Goal: Task Accomplishment & Management: Complete application form

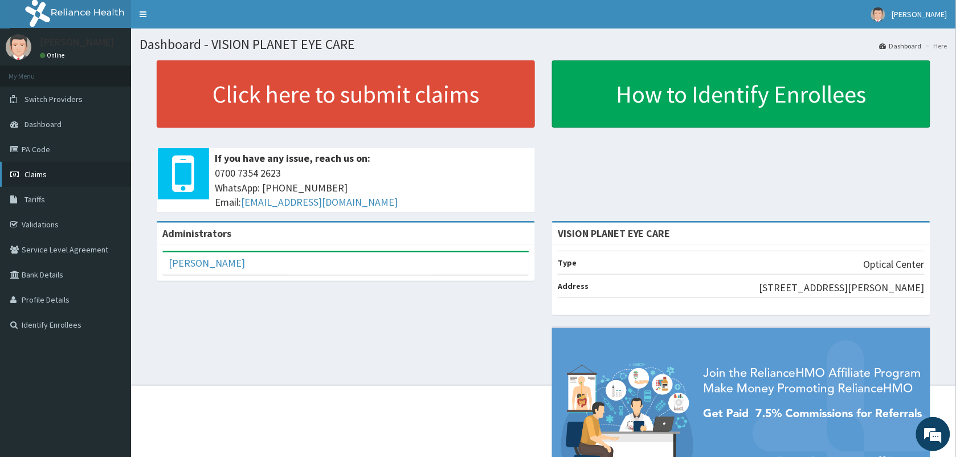
click at [34, 173] on span "Claims" at bounding box center [36, 174] width 22 height 10
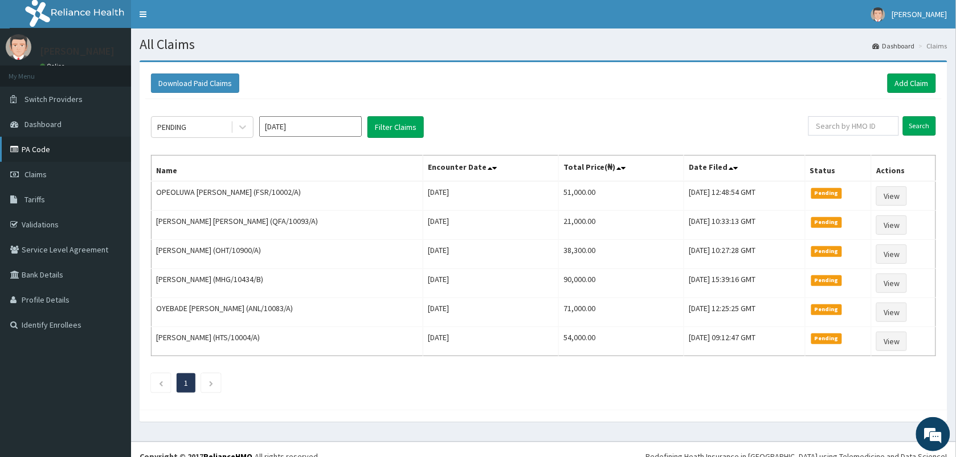
click at [78, 145] on link "PA Code" at bounding box center [65, 149] width 131 height 25
click at [19, 144] on link "PA Code" at bounding box center [65, 149] width 131 height 25
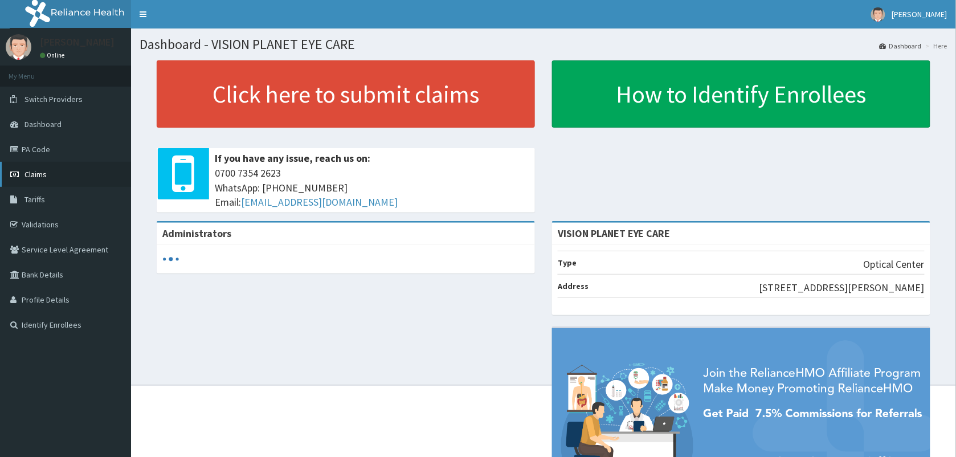
click at [46, 177] on link "Claims" at bounding box center [65, 174] width 131 height 25
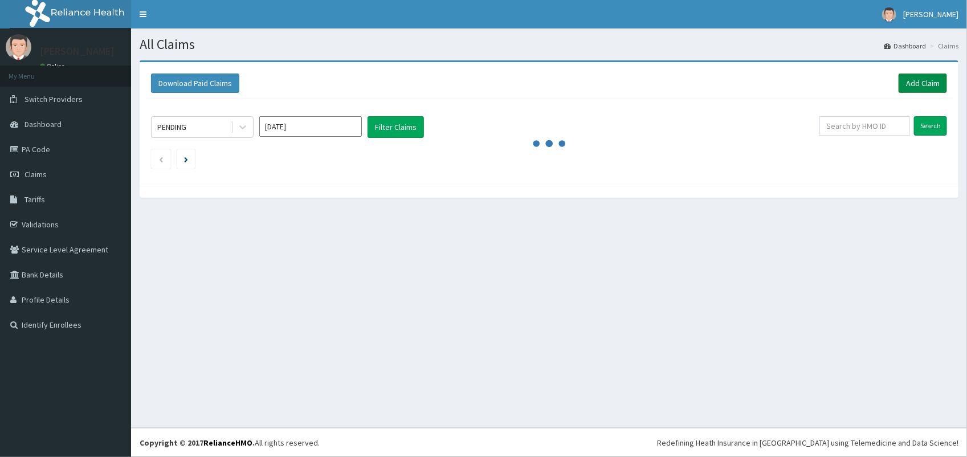
click at [924, 79] on link "Add Claim" at bounding box center [923, 83] width 48 height 19
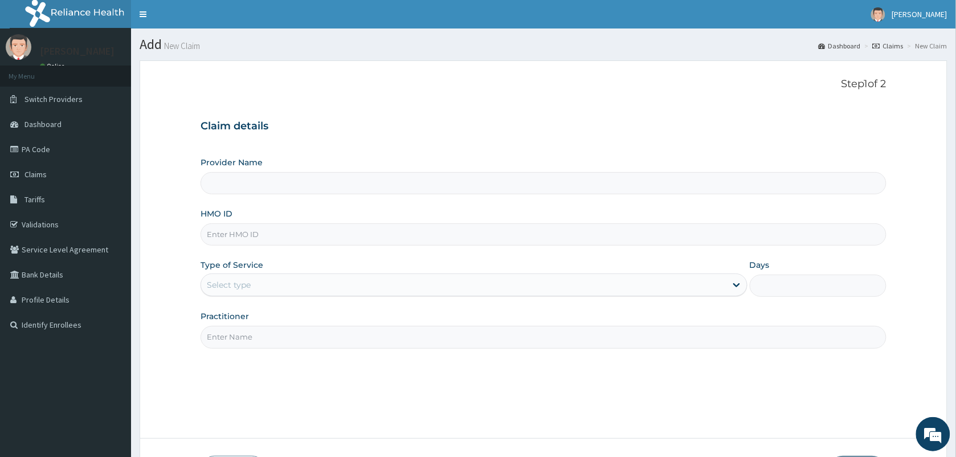
click at [276, 231] on input "HMO ID" at bounding box center [544, 234] width 686 height 22
type input "VISION PLANET EYE CARE"
type input "LPD/10083/A"
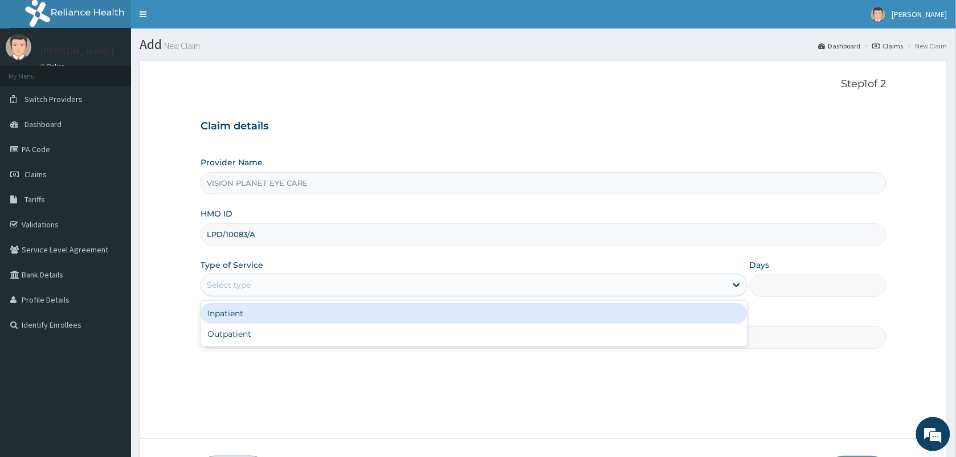
click at [334, 342] on div "Outpatient" at bounding box center [474, 334] width 547 height 21
type input "1"
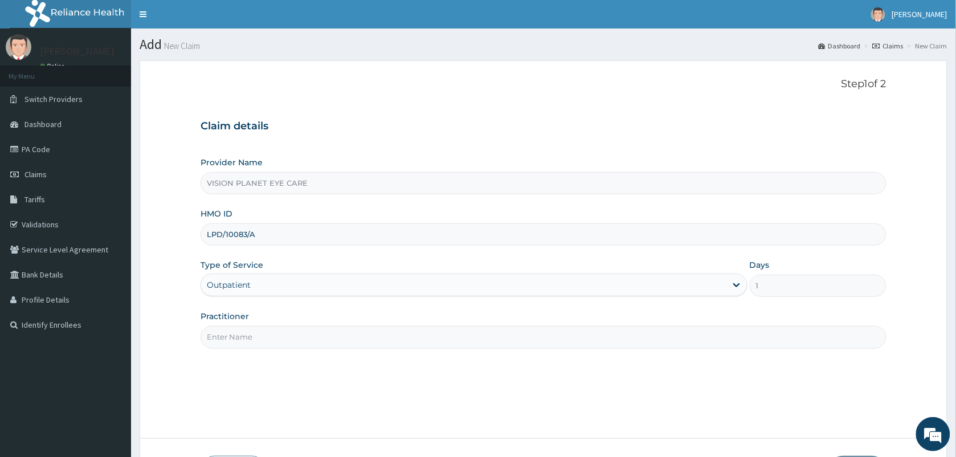
click at [333, 335] on input "Practitioner" at bounding box center [544, 337] width 686 height 22
type input "DR NDIDI="
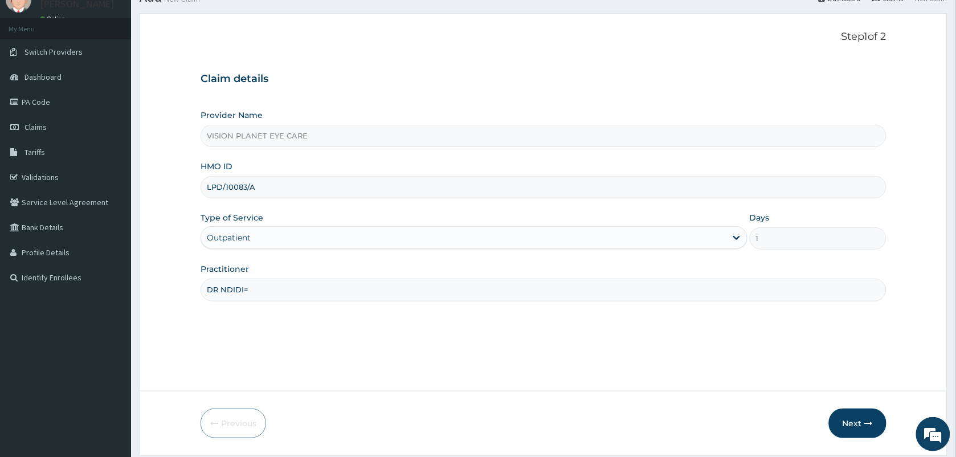
scroll to position [84, 0]
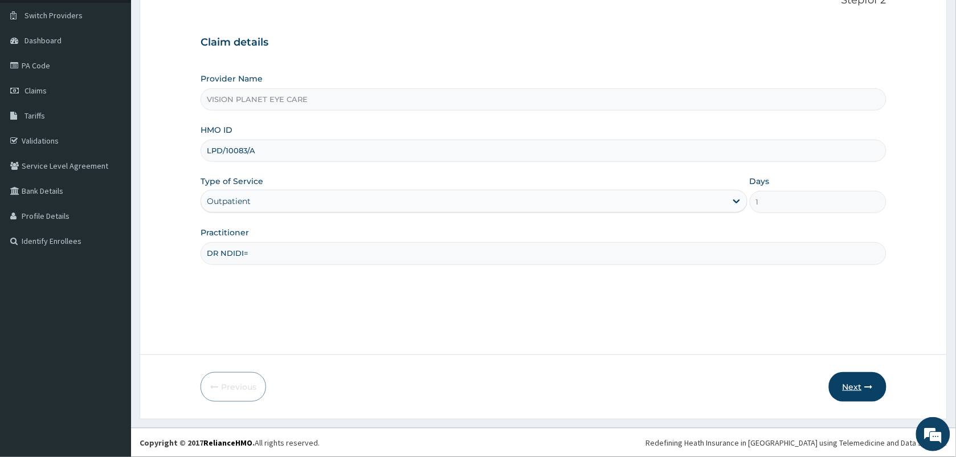
click at [856, 388] on button "Next" at bounding box center [858, 387] width 58 height 30
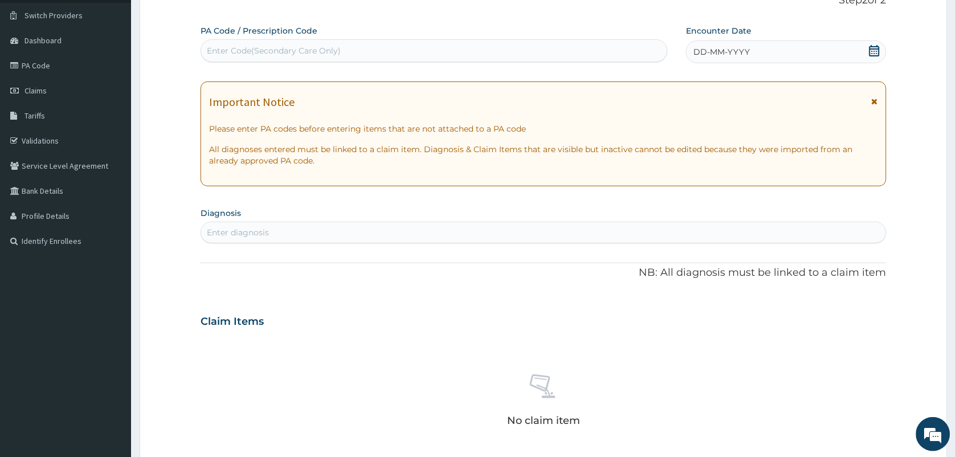
click at [760, 47] on div "DD-MM-YYYY" at bounding box center [786, 51] width 200 height 23
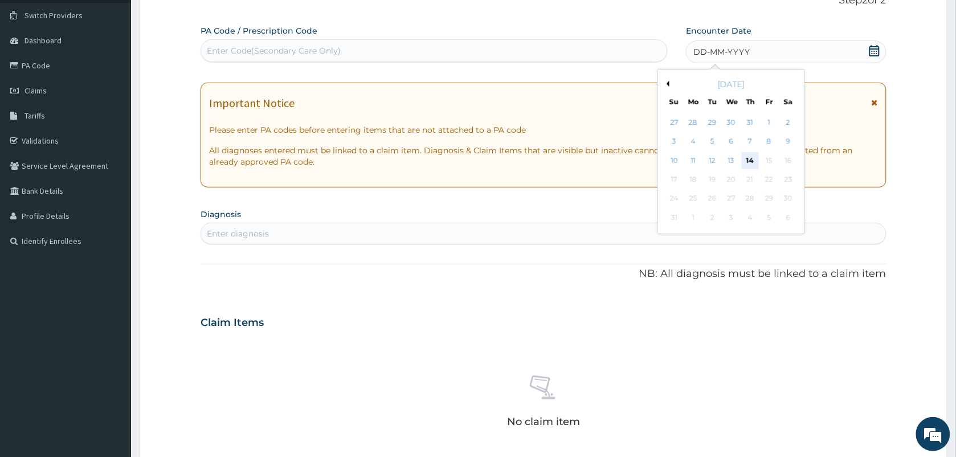
click at [753, 156] on div "14" at bounding box center [750, 160] width 17 height 17
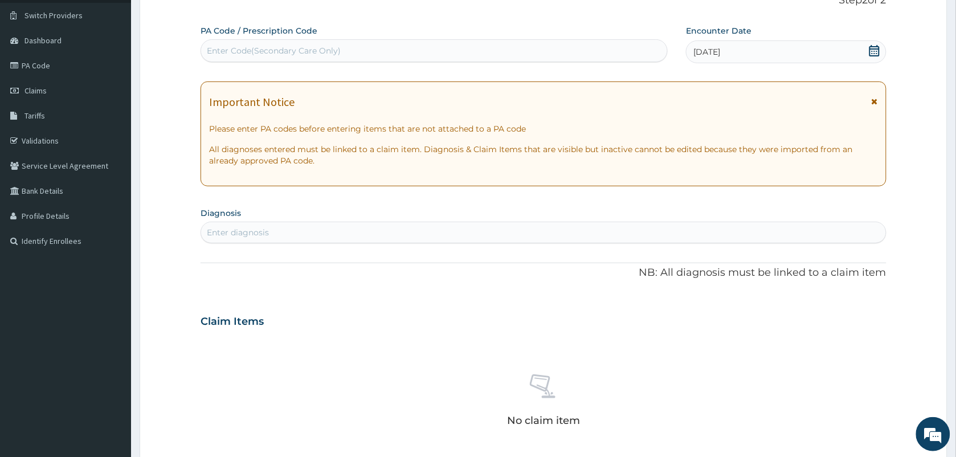
paste input "PA/CE4B51"
type input "PA/CE4B51"
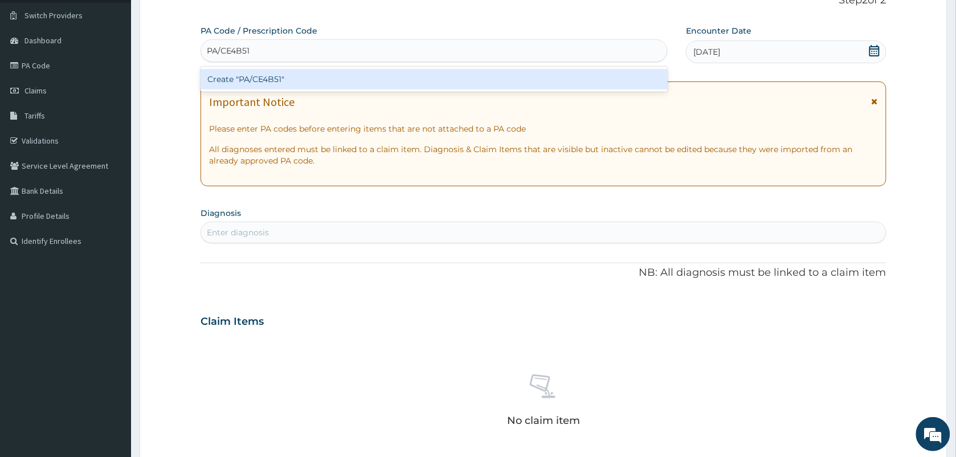
click at [293, 86] on div "Create "PA/CE4B51"" at bounding box center [434, 79] width 467 height 21
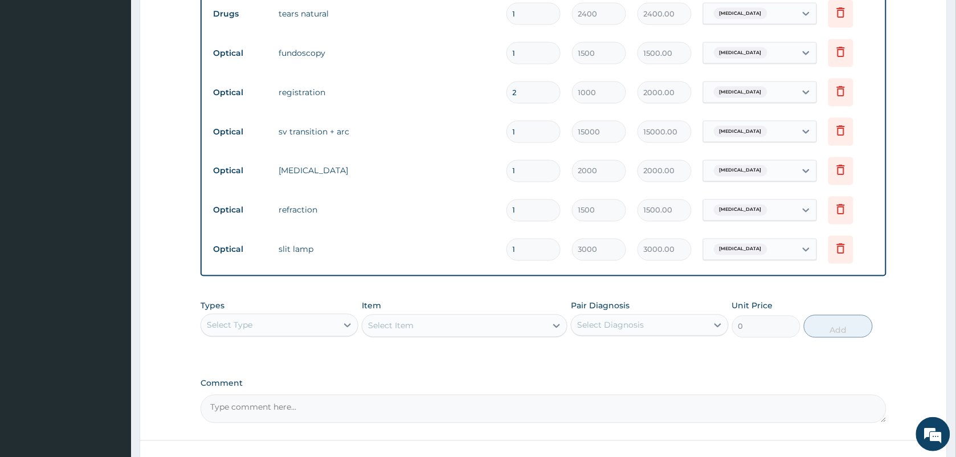
scroll to position [585, 0]
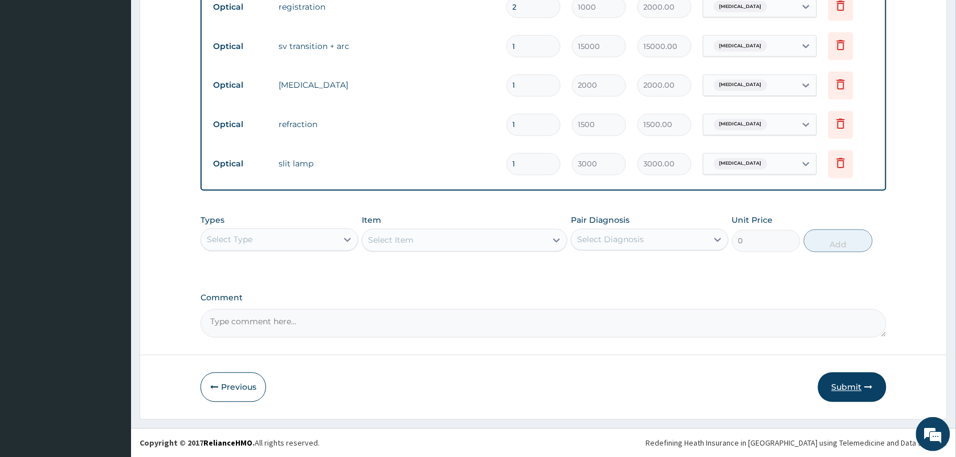
click at [843, 383] on button "Submit" at bounding box center [852, 388] width 68 height 30
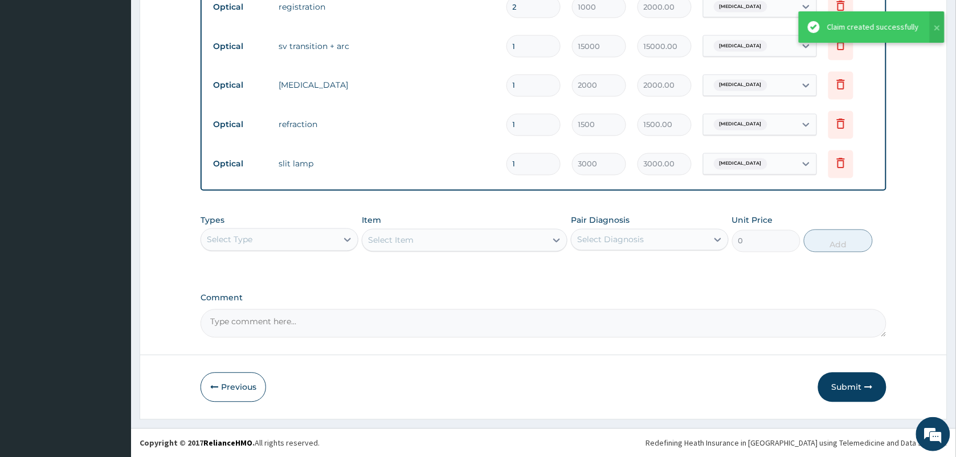
click at [858, 30] on div "Claim created successfully" at bounding box center [873, 27] width 92 height 12
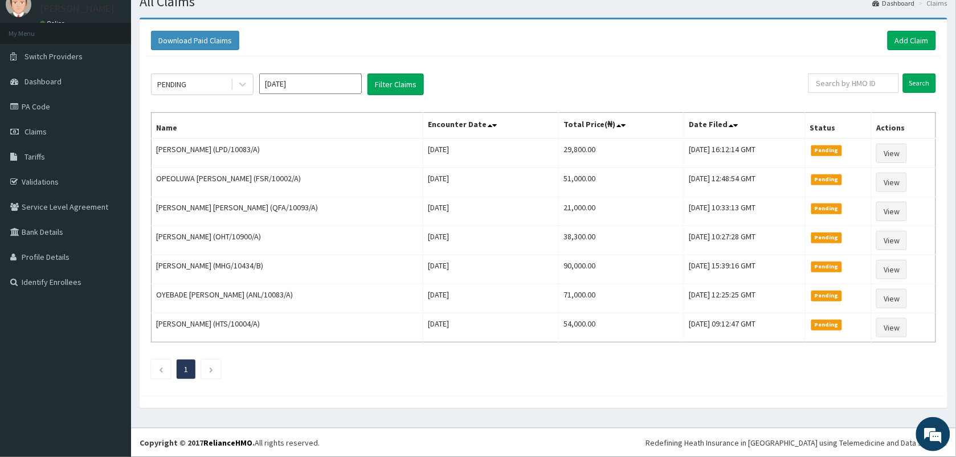
scroll to position [40, 0]
